Goal: Transaction & Acquisition: Purchase product/service

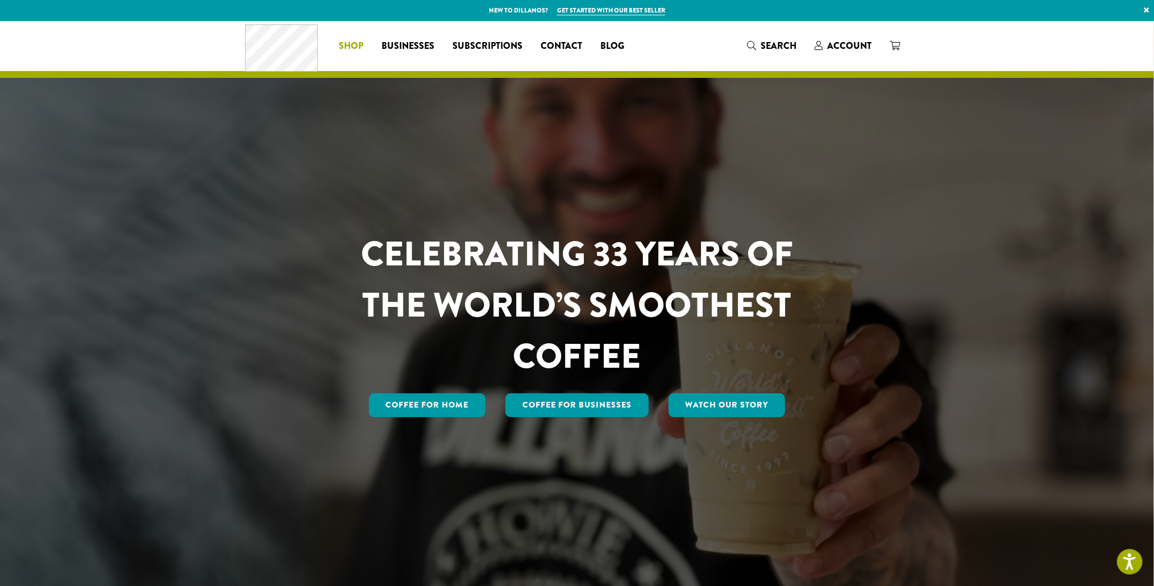
click at [331, 43] on link "Shop" at bounding box center [351, 46] width 43 height 18
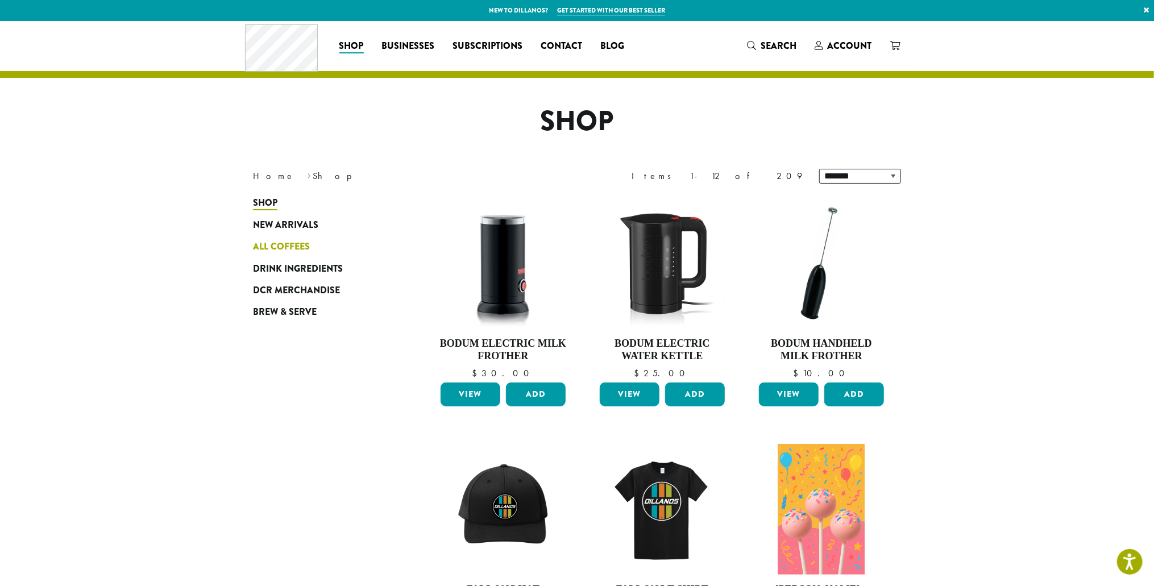
click at [311, 245] on link "All Coffees" at bounding box center [321, 247] width 136 height 22
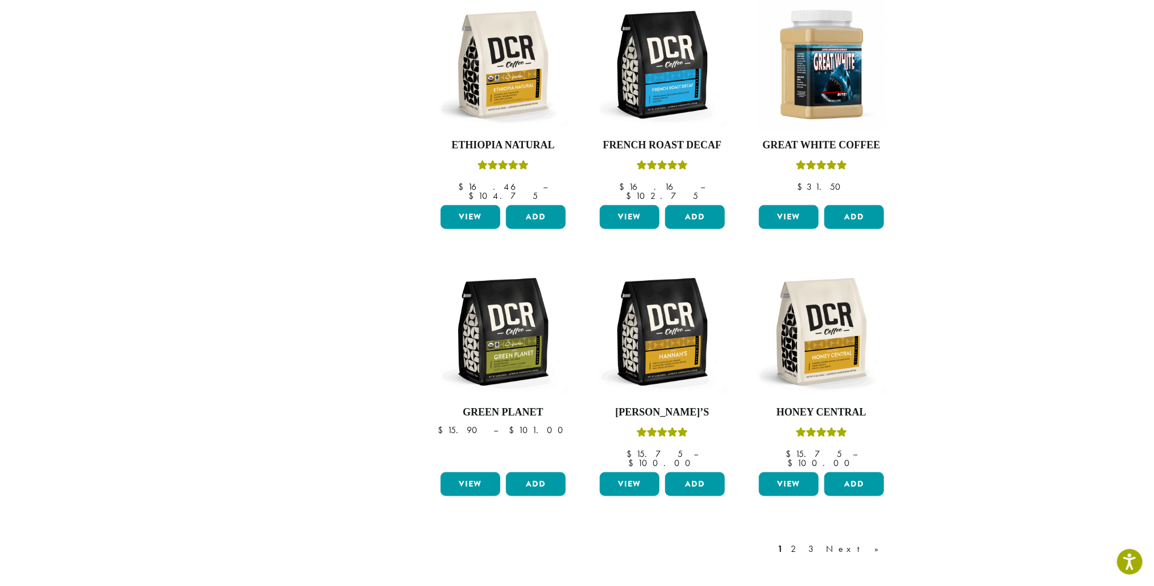
scroll to position [641, 0]
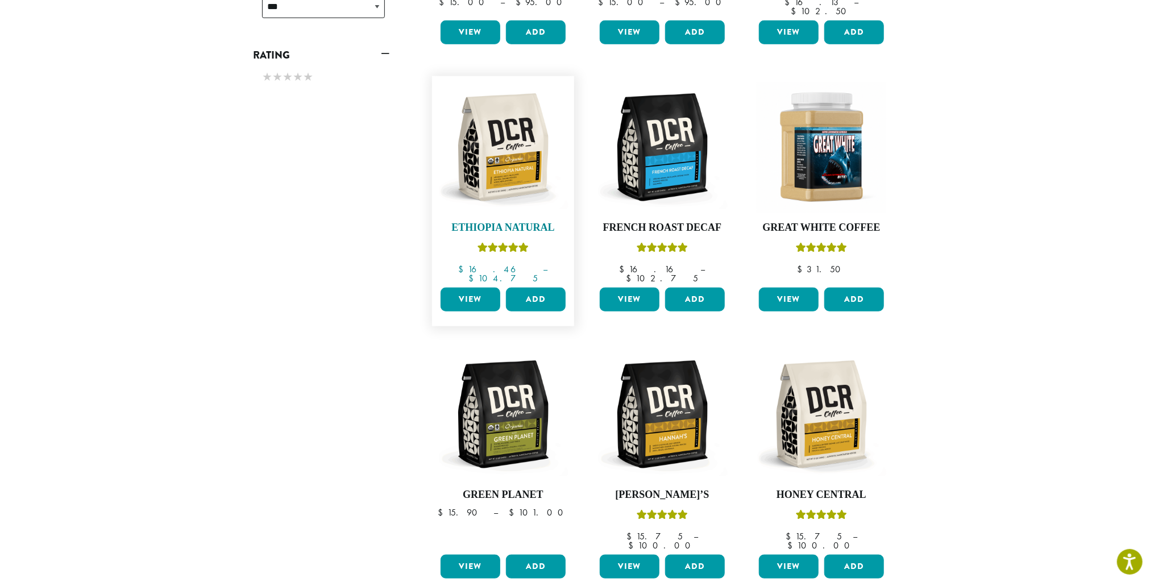
click at [502, 154] on img at bounding box center [503, 147] width 131 height 131
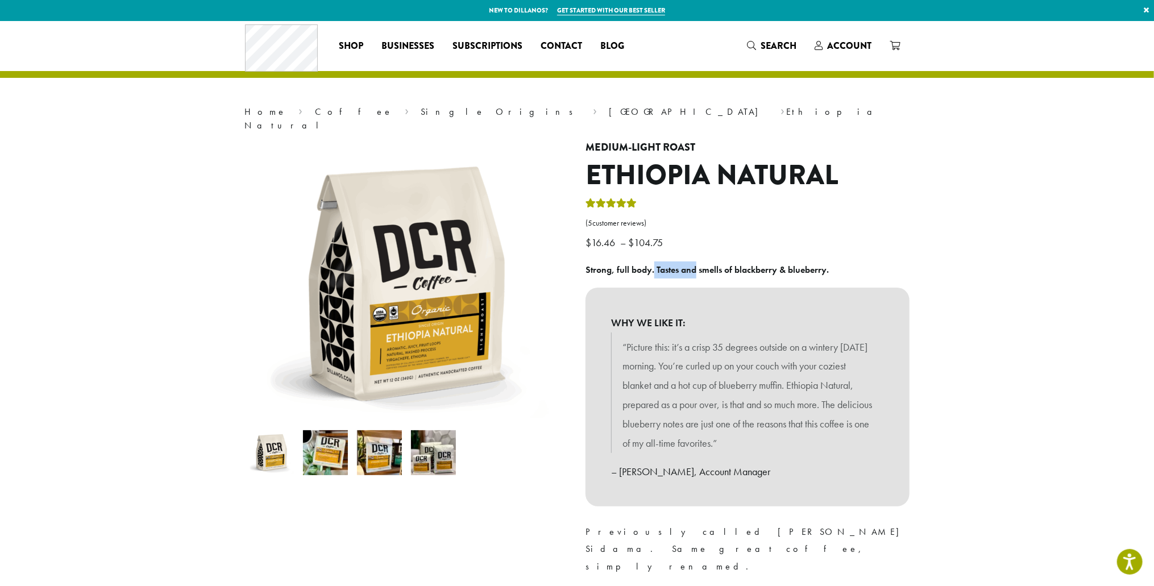
drag, startPoint x: 662, startPoint y: 256, endPoint x: 694, endPoint y: 260, distance: 32.0
click at [694, 264] on b "Strong, full body. Tastes and smells of blackberry & blueberry." at bounding box center [707, 270] width 243 height 12
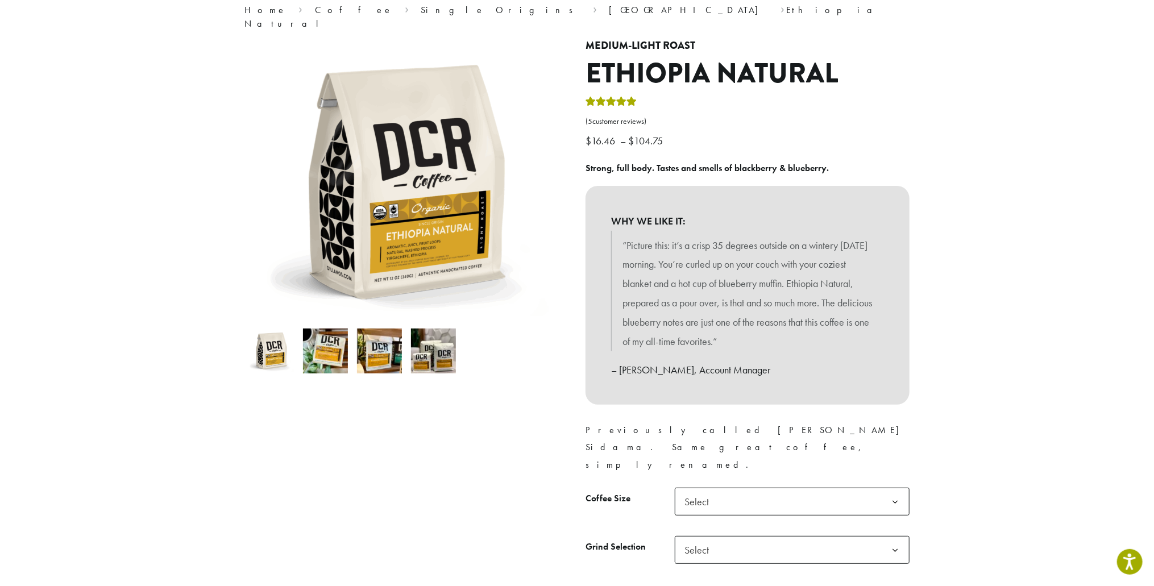
scroll to position [171, 0]
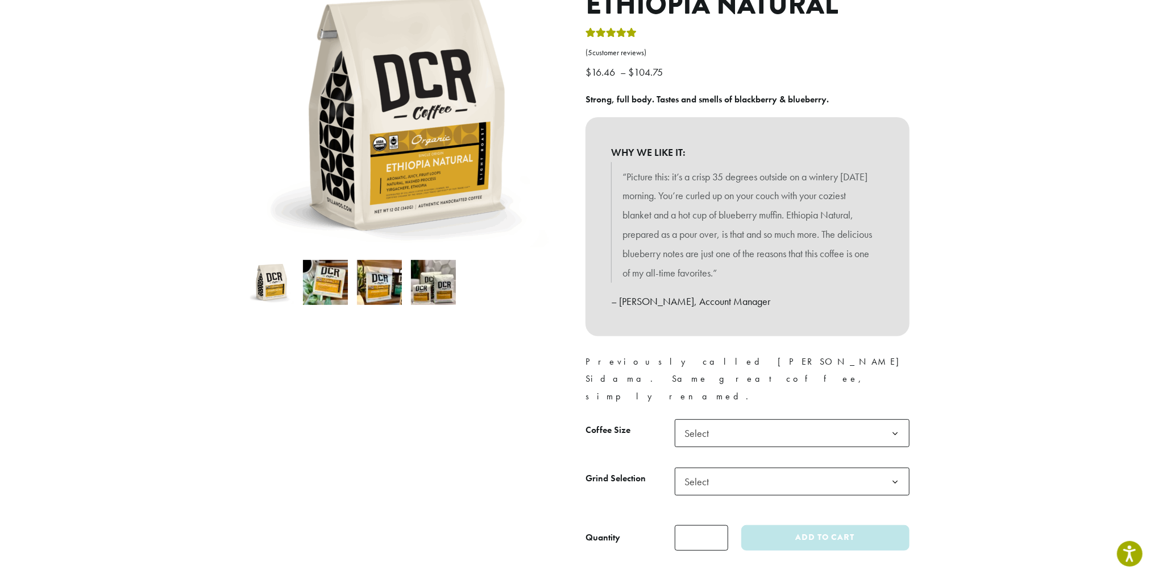
click at [884, 420] on b at bounding box center [895, 434] width 28 height 28
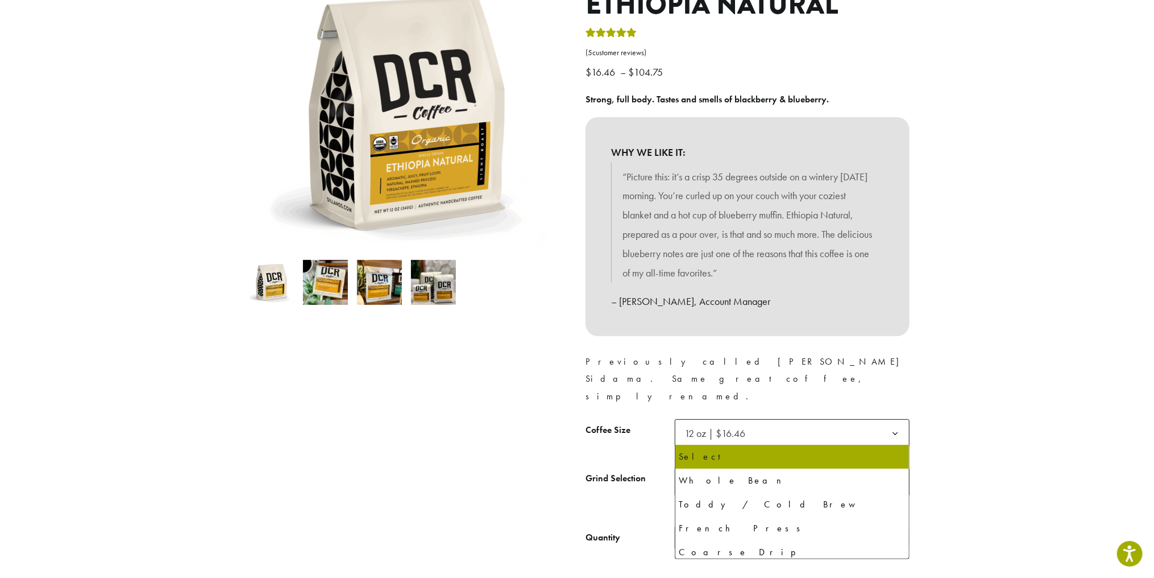
click at [814, 467] on span "Select" at bounding box center [792, 481] width 235 height 28
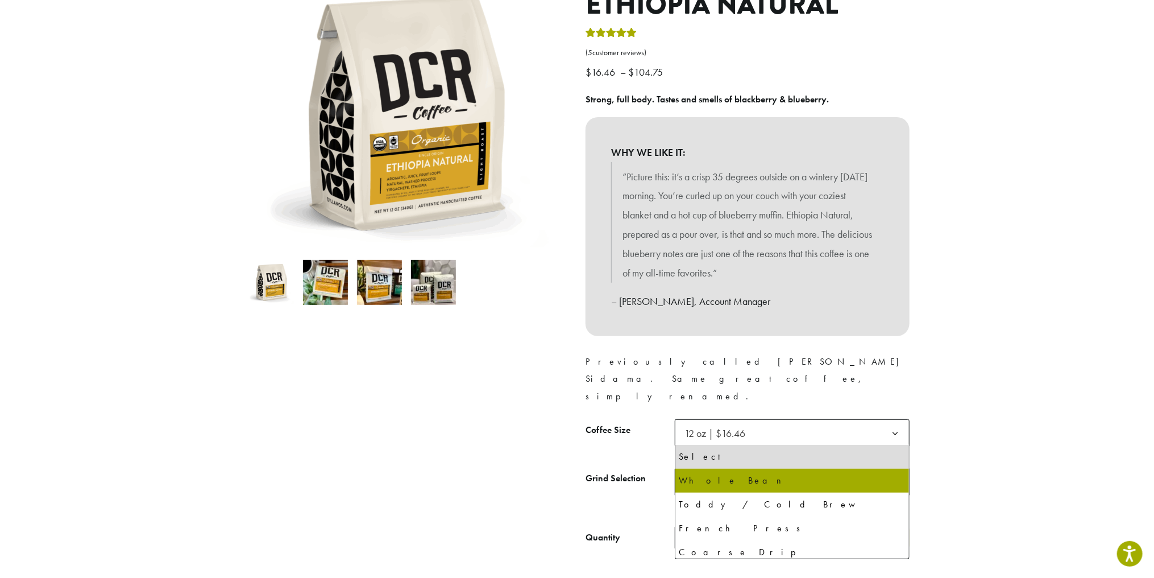
drag, startPoint x: 777, startPoint y: 487, endPoint x: 840, endPoint y: 476, distance: 63.5
select select "*********"
select select "**********"
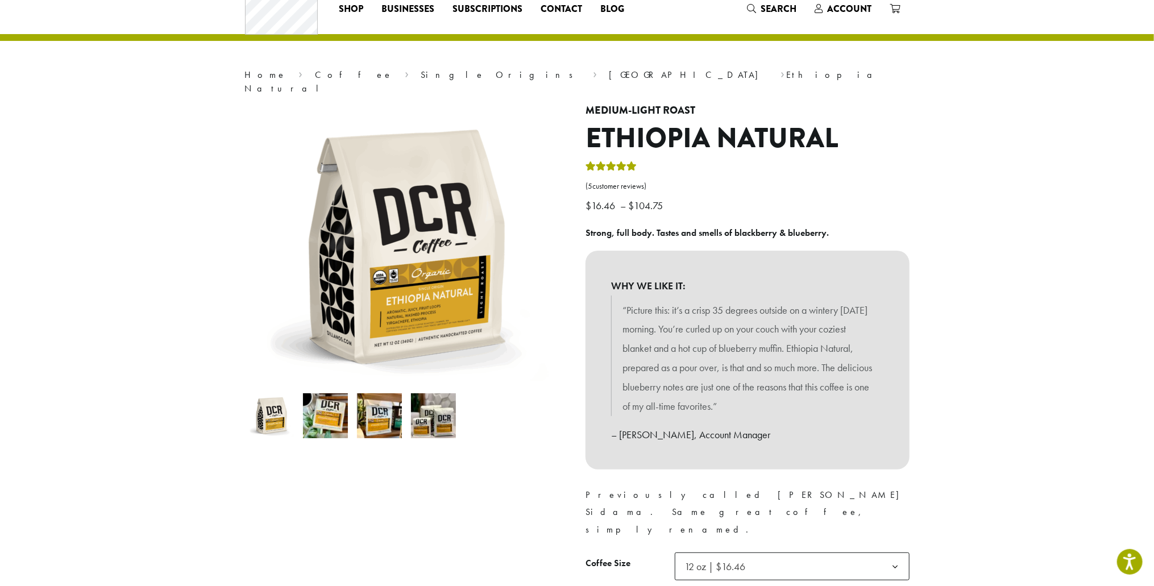
scroll to position [57, 0]
